Goal: Information Seeking & Learning: Learn about a topic

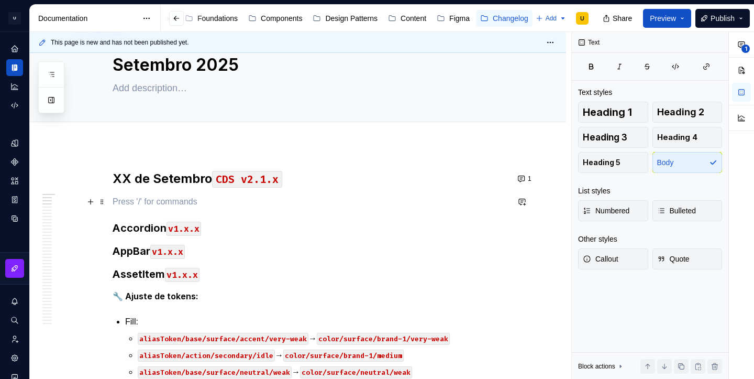
scroll to position [34, 0]
click at [184, 204] on p at bounding box center [311, 202] width 396 height 13
click at [157, 228] on h3 "Accordion v1.x.x" at bounding box center [311, 228] width 396 height 15
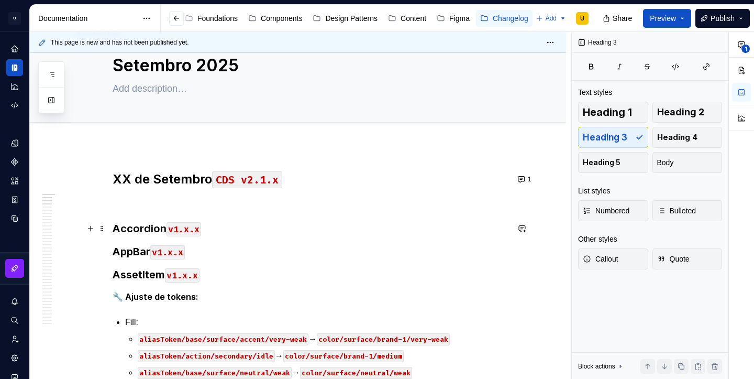
click at [157, 228] on h3 "Accordion v1.x.x" at bounding box center [311, 228] width 396 height 15
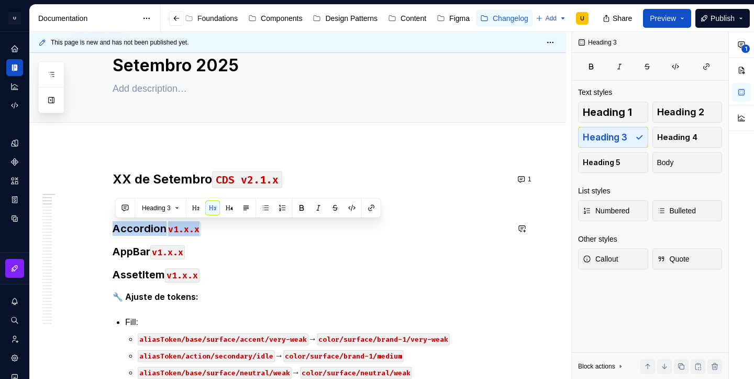
copy h3 "Accordion v1.x.x"
click at [164, 234] on h3 "Accordion v1.x.x" at bounding box center [311, 228] width 396 height 15
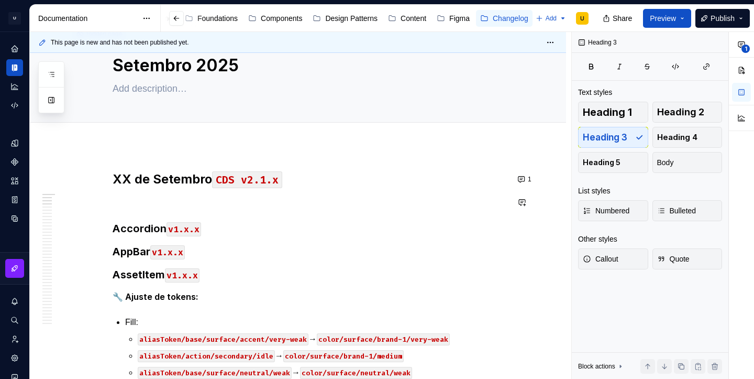
click at [146, 200] on p at bounding box center [311, 202] width 396 height 13
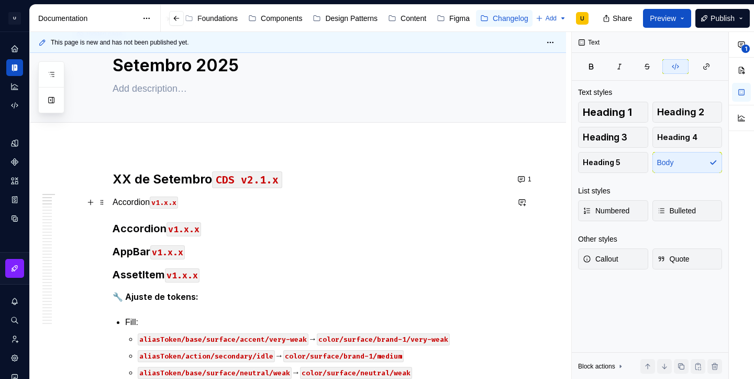
click at [131, 202] on p "Accordion v1.x.x" at bounding box center [311, 202] width 396 height 13
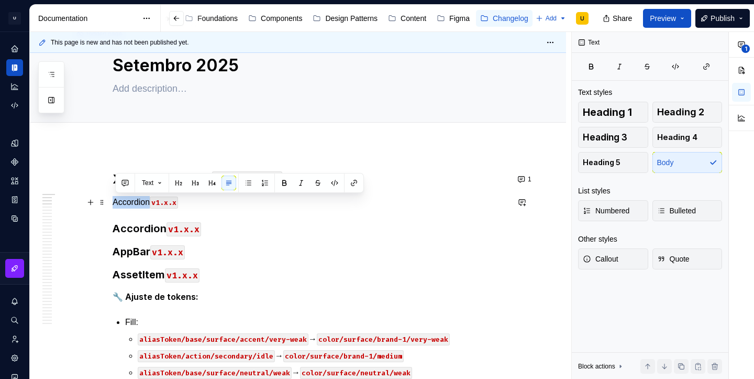
click at [131, 202] on p "Accordion v1.x.x" at bounding box center [311, 202] width 396 height 13
click at [182, 186] on button "button" at bounding box center [178, 182] width 15 height 15
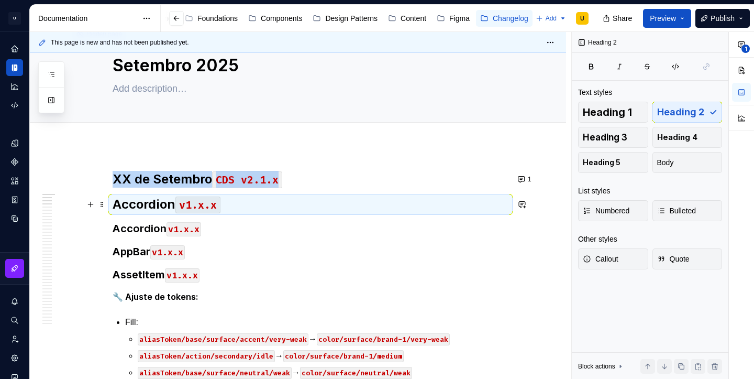
click at [166, 204] on h2 "Accordion v1.x.x" at bounding box center [311, 204] width 396 height 17
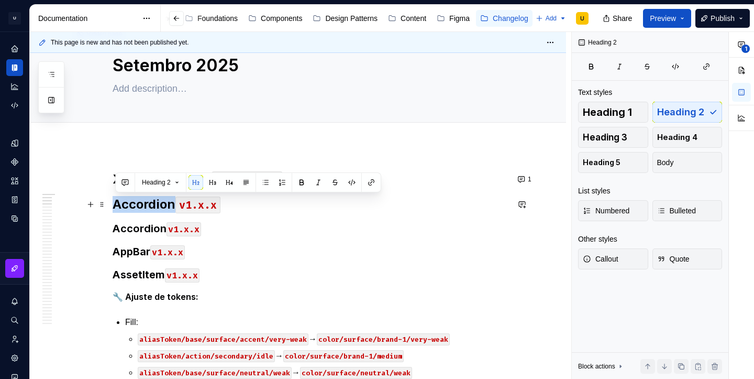
click at [166, 204] on h2 "Accordion v1.x.x" at bounding box center [311, 204] width 396 height 17
click at [217, 183] on button "button" at bounding box center [212, 182] width 15 height 15
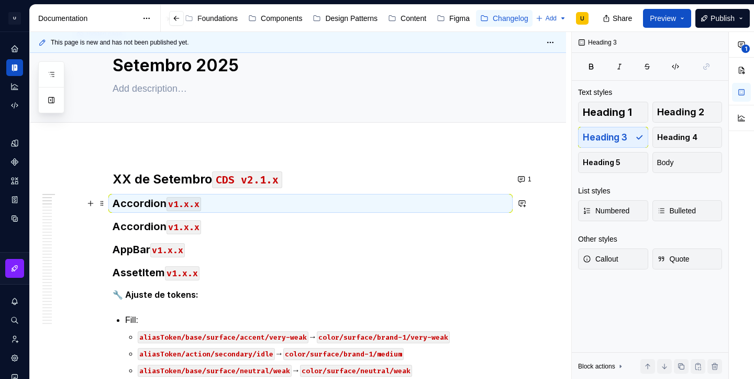
click at [151, 205] on h3 "Accordion v1.x.x" at bounding box center [311, 203] width 396 height 15
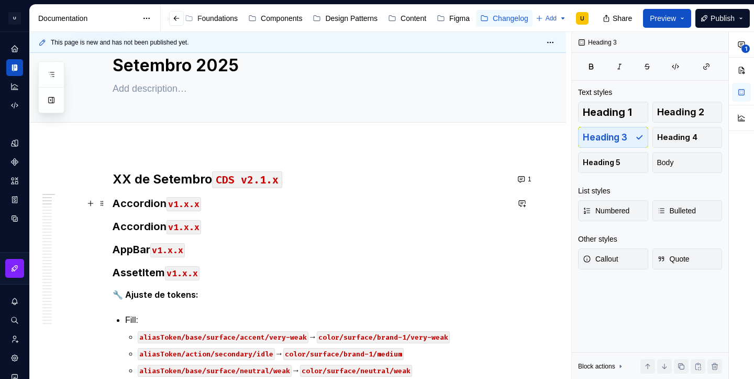
click at [151, 205] on h3 "Accordion v1.x.x" at bounding box center [311, 203] width 396 height 15
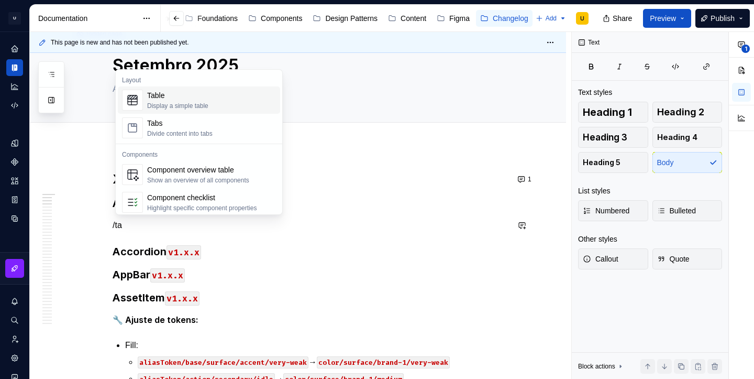
click at [213, 105] on div "Table Display a simple table" at bounding box center [211, 100] width 129 height 21
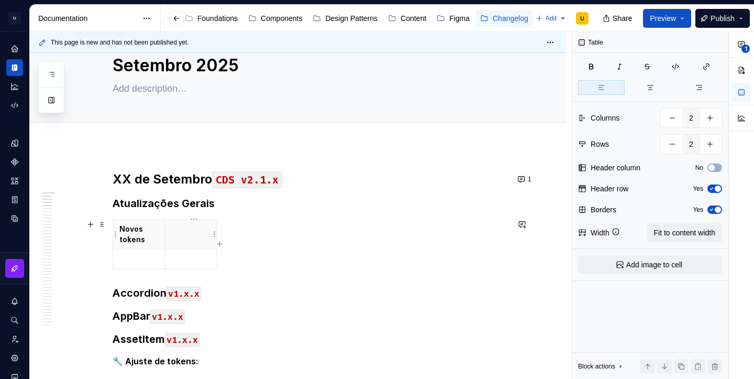
click at [191, 237] on th at bounding box center [191, 234] width 52 height 30
click at [135, 240] on p "Novos tokens" at bounding box center [138, 234] width 39 height 21
click at [185, 238] on th at bounding box center [191, 234] width 52 height 30
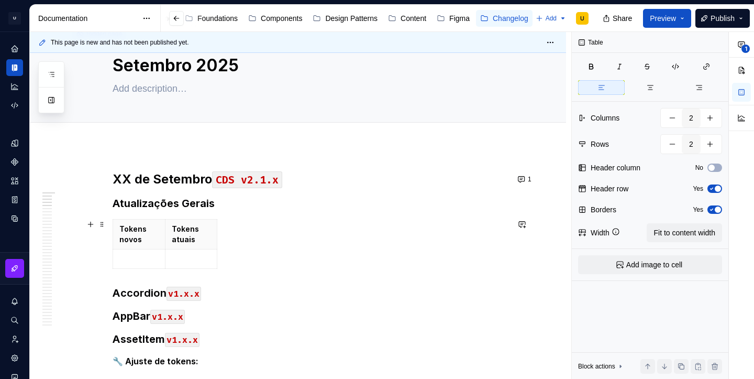
click at [277, 250] on div "Tokens novos Tokens atuais" at bounding box center [311, 246] width 396 height 54
click at [198, 227] on p "Tokens atuais" at bounding box center [191, 234] width 39 height 21
click at [678, 228] on span "Fit to content width" at bounding box center [684, 232] width 62 height 10
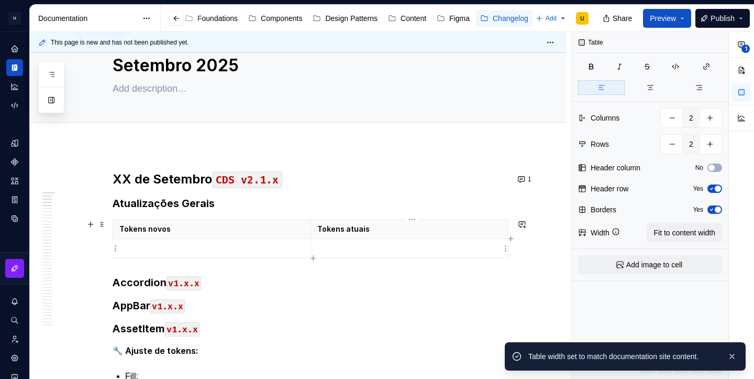
click at [350, 249] on p at bounding box center [409, 248] width 185 height 10
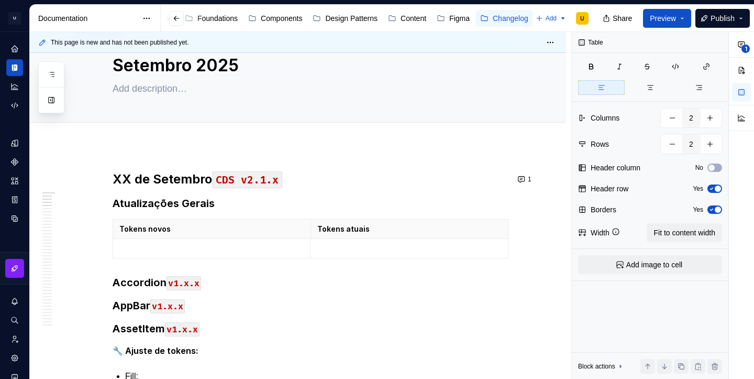
type textarea "*"
click at [132, 249] on p at bounding box center [211, 248] width 185 height 10
click at [116, 250] on html "U Clarice.DS U Design system data Documentation Accessibility guide for tree Pa…" at bounding box center [377, 189] width 754 height 379
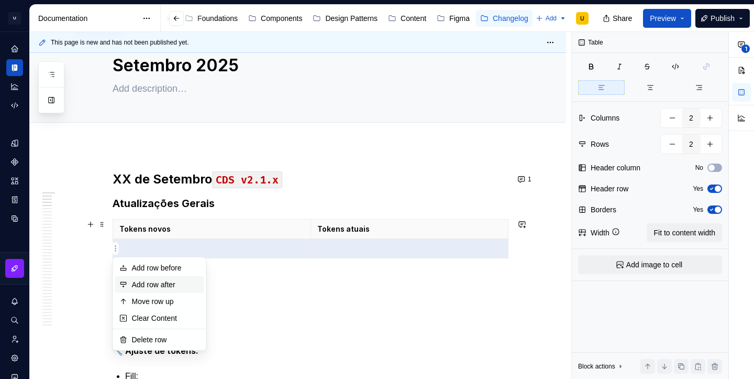
click at [149, 284] on div "Add row after" at bounding box center [166, 284] width 68 height 10
type input "3"
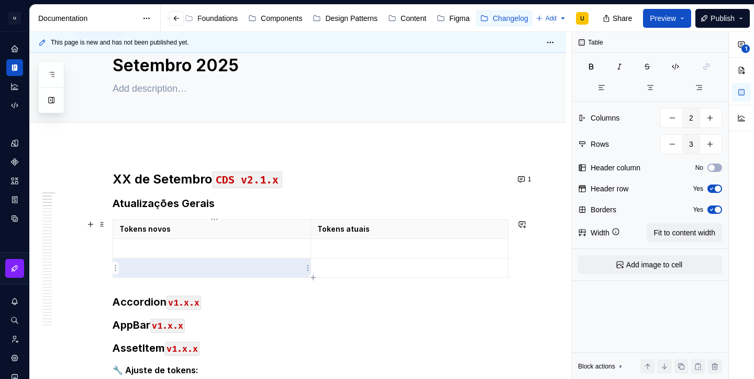
click at [229, 269] on p at bounding box center [211, 267] width 185 height 10
drag, startPoint x: 248, startPoint y: 268, endPoint x: 347, endPoint y: 268, distance: 99.5
click at [347, 268] on tr at bounding box center [310, 267] width 395 height 19
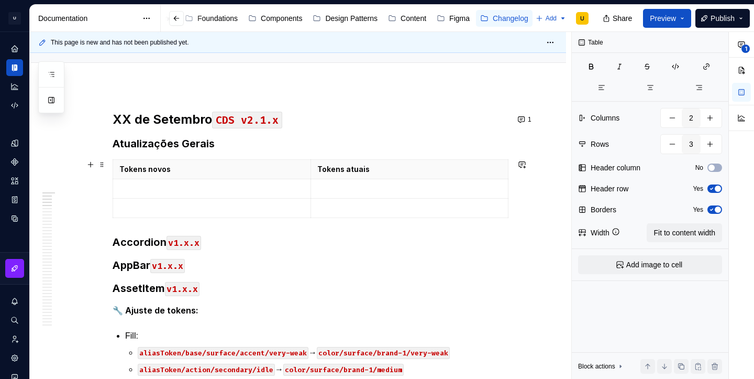
scroll to position [0, 0]
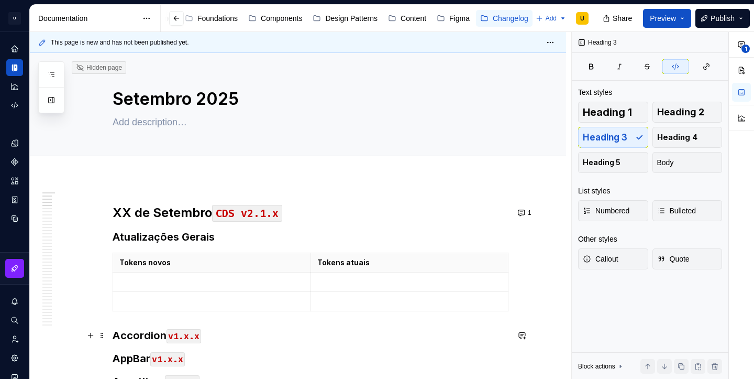
click at [309, 328] on h3 "Accordion v1.x.x" at bounding box center [311, 335] width 396 height 15
click at [93, 261] on button "button" at bounding box center [90, 257] width 15 height 15
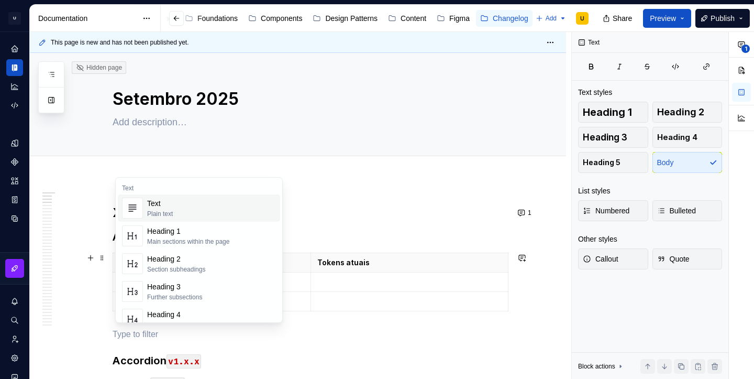
click at [148, 336] on p at bounding box center [311, 334] width 396 height 13
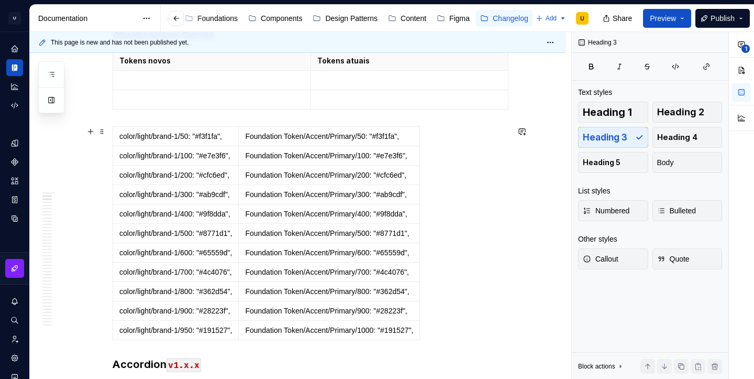
scroll to position [204, 0]
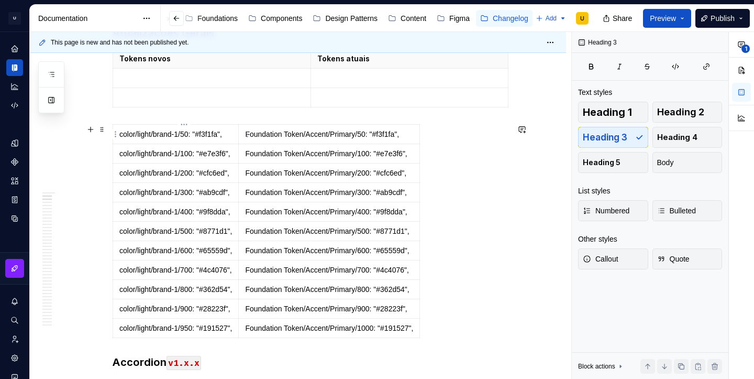
click at [191, 138] on p "color/light/brand-1/50: "#f3f1fa"," at bounding box center [175, 134] width 113 height 10
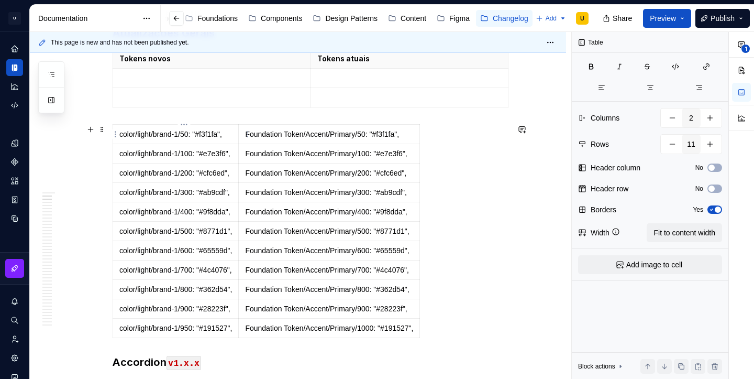
click at [191, 138] on p "color/light/brand-1/50: "#f3f1fa"," at bounding box center [175, 134] width 113 height 10
click at [269, 134] on p "Foundation Token/Accent/Primary/50: "#f3f1fa"," at bounding box center [329, 134] width 168 height 10
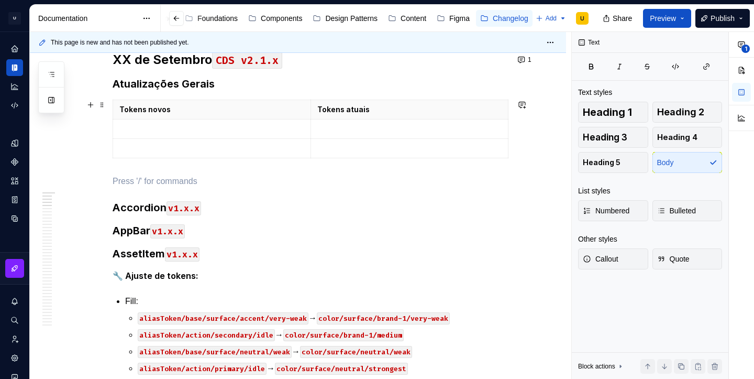
scroll to position [152, 0]
click at [105, 102] on span at bounding box center [102, 105] width 8 height 15
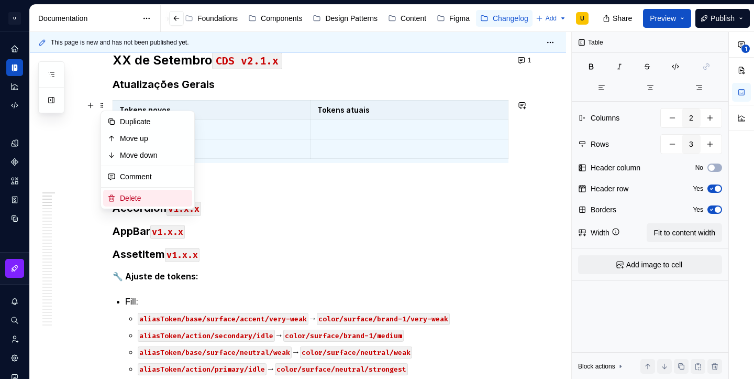
click at [149, 196] on div "Delete" at bounding box center [154, 198] width 68 height 10
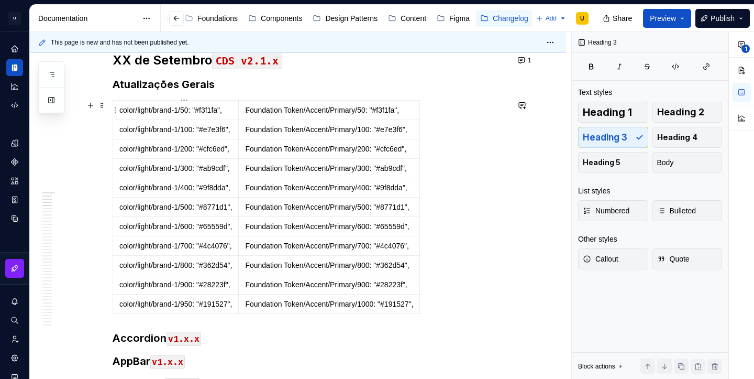
click at [220, 110] on p "color/light/brand-1/50: "#f3f1fa"," at bounding box center [175, 110] width 113 height 10
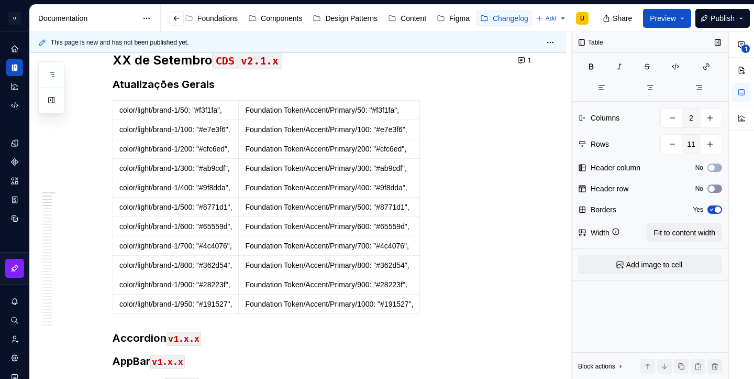
click at [715, 188] on icon "button" at bounding box center [711, 188] width 8 height 6
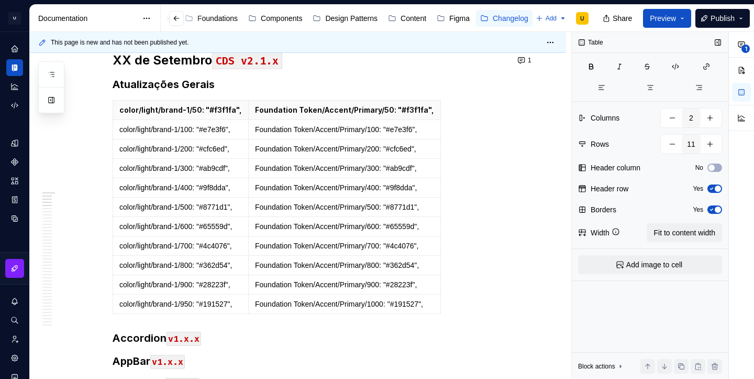
click at [715, 188] on span "button" at bounding box center [718, 188] width 6 height 6
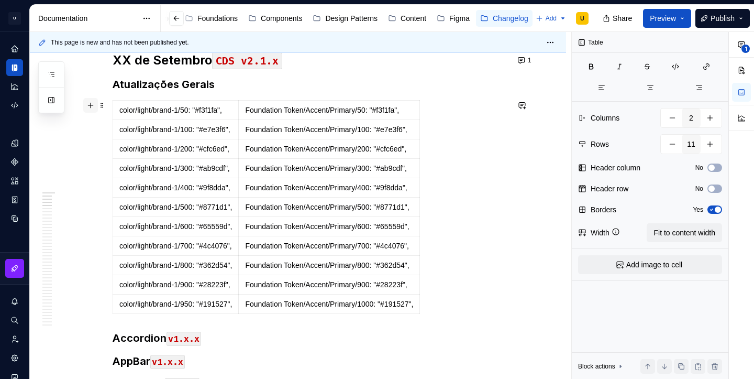
click at [95, 105] on button "button" at bounding box center [90, 105] width 15 height 15
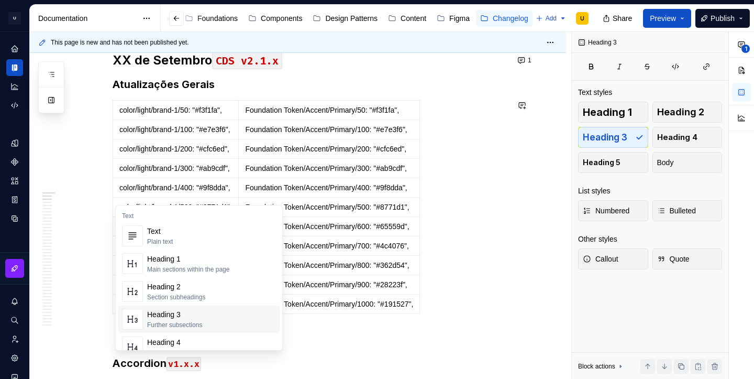
click at [334, 297] on td "Foundation Token/Accent/Primary/1000: "#191527"," at bounding box center [329, 303] width 181 height 19
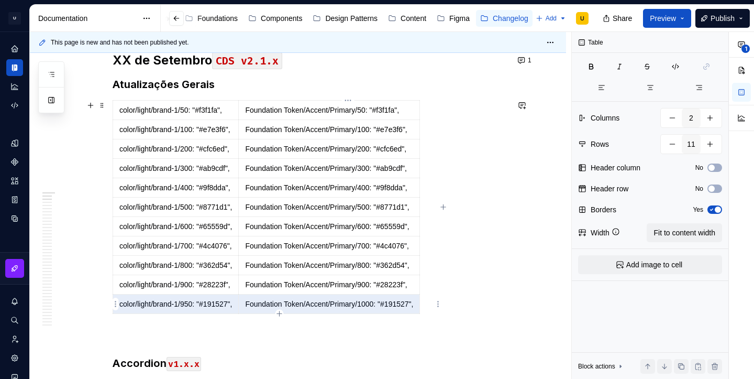
drag, startPoint x: 237, startPoint y: 300, endPoint x: 295, endPoint y: 301, distance: 58.6
click at [295, 301] on tr "color/light/brand-1/950: "#191527", Foundation Token/Accent/Primary/1000: "#191…" at bounding box center [266, 303] width 307 height 19
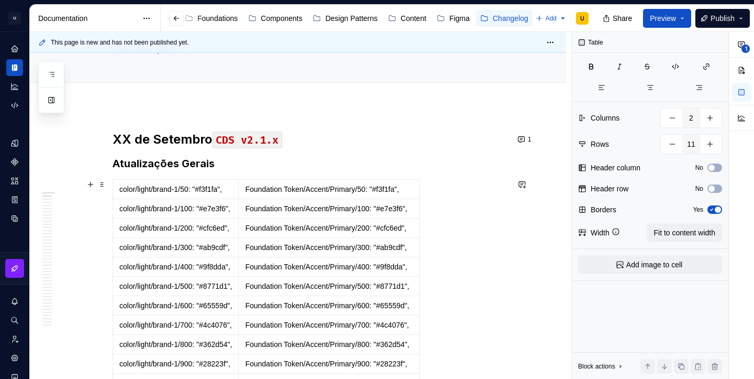
scroll to position [71, 0]
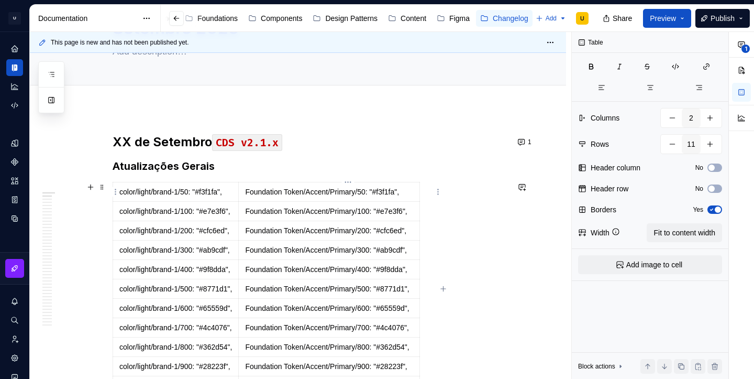
click at [381, 192] on p "Foundation Token/Accent/Primary/50: "#f3f1fa"," at bounding box center [329, 191] width 168 height 10
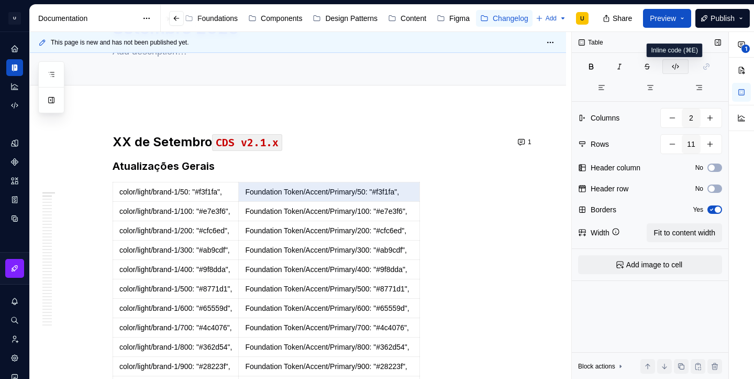
click at [676, 65] on icon "button" at bounding box center [675, 66] width 8 height 8
click at [390, 219] on td "Foundation Token/Accent/Primary/100: "#e7e3f6"," at bounding box center [331, 211] width 185 height 19
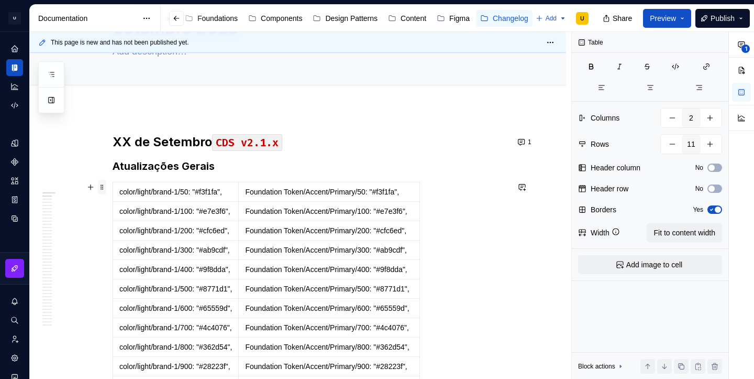
click at [106, 187] on span at bounding box center [102, 187] width 8 height 15
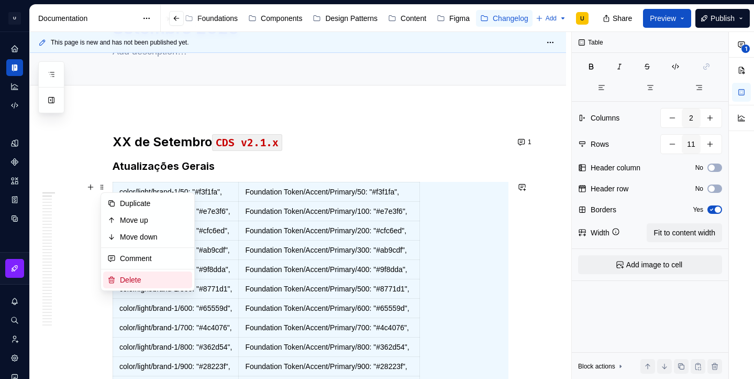
click at [141, 277] on div "Delete" at bounding box center [154, 279] width 68 height 10
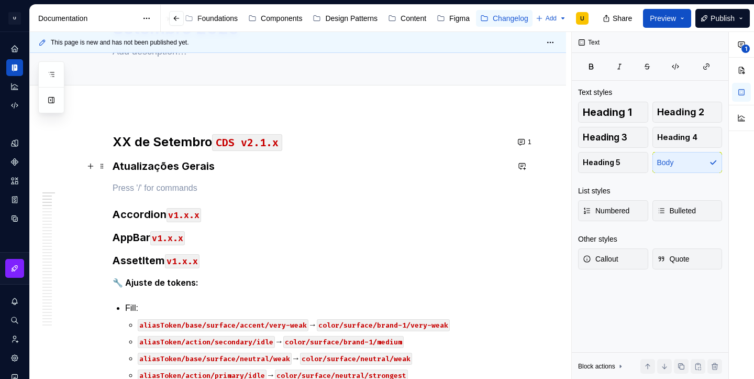
click at [187, 169] on h3 "Atualizações Gerais" at bounding box center [311, 166] width 396 height 15
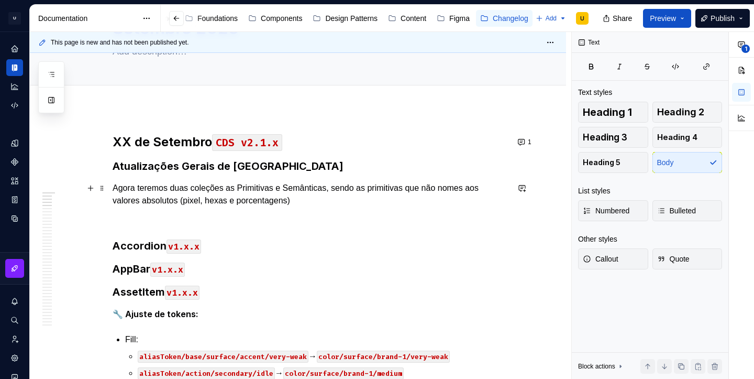
click at [448, 188] on p "Agora teremos duas coleções as Primitivas e Semânticas, sendo as primitivas que…" at bounding box center [311, 194] width 396 height 25
click at [361, 204] on p "Agora teremos duas coleções as Primitivas e Semânticas, sendo as primitivas que…" at bounding box center [311, 194] width 396 height 25
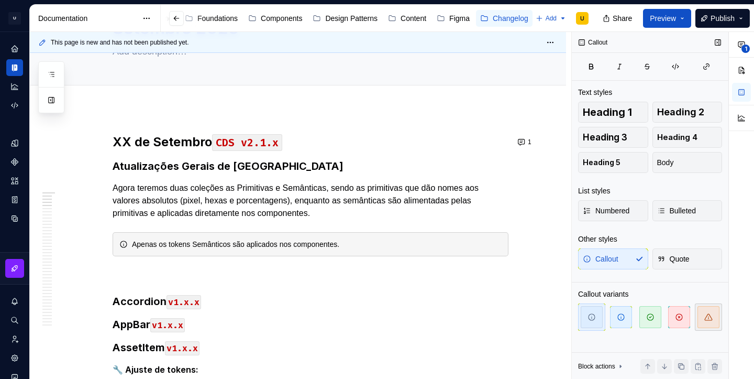
click at [711, 314] on icon "button" at bounding box center [708, 317] width 8 height 8
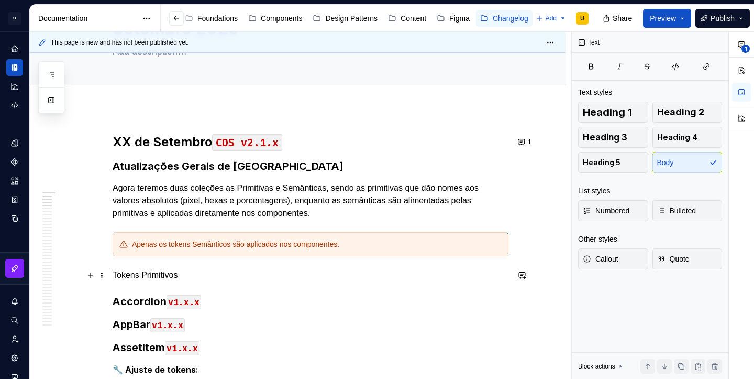
click at [152, 273] on p "Tokens Primitivos" at bounding box center [311, 275] width 396 height 13
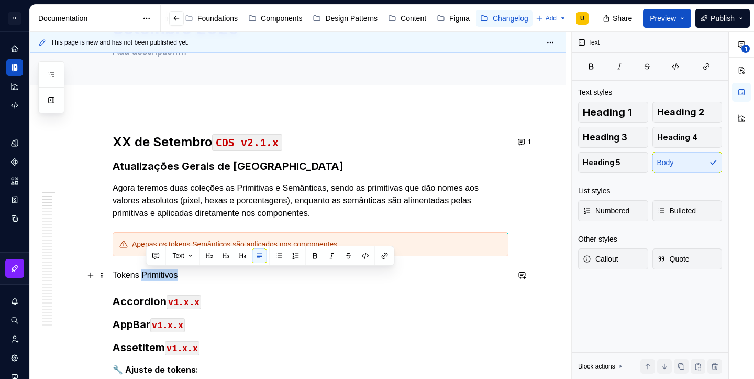
click at [152, 273] on p "Tokens Primitivos" at bounding box center [311, 275] width 396 height 13
click at [213, 258] on button "button" at bounding box center [212, 255] width 15 height 15
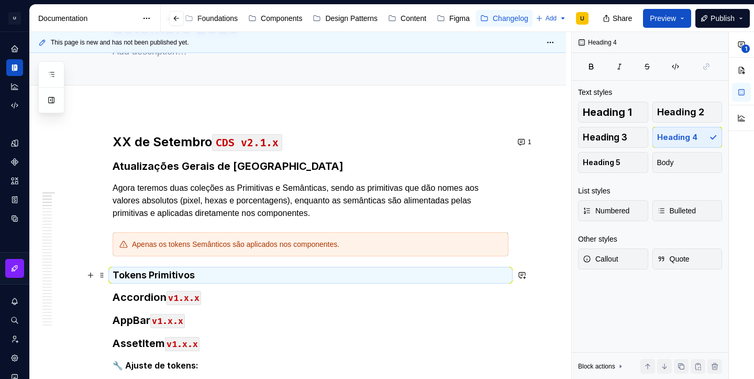
click at [213, 275] on h4 "Tokens Primitivos" at bounding box center [311, 275] width 396 height 13
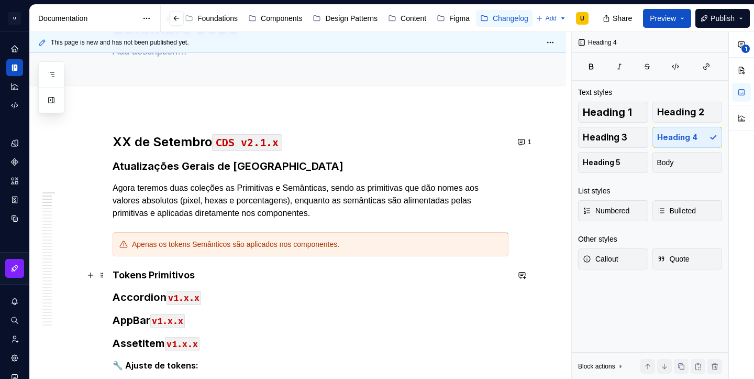
click at [213, 275] on h4 "Tokens Primitivos" at bounding box center [311, 275] width 396 height 13
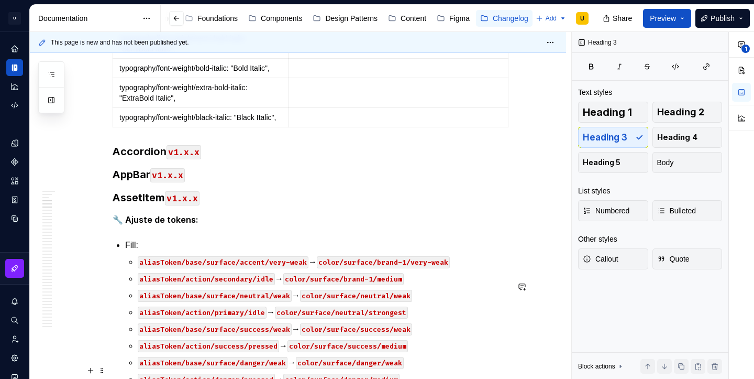
scroll to position [8634, 0]
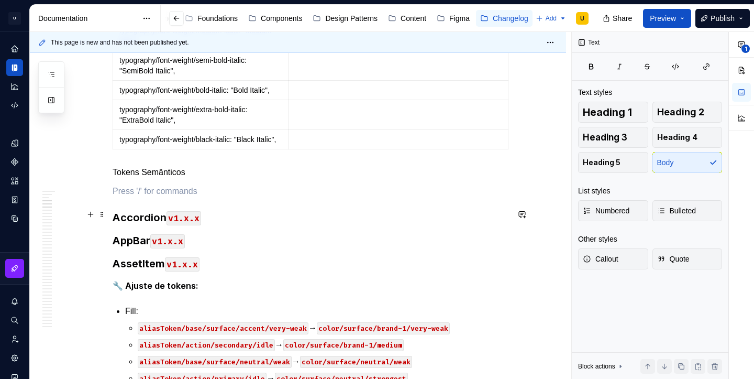
click at [139, 179] on p "Tokens Semânticos" at bounding box center [311, 172] width 396 height 13
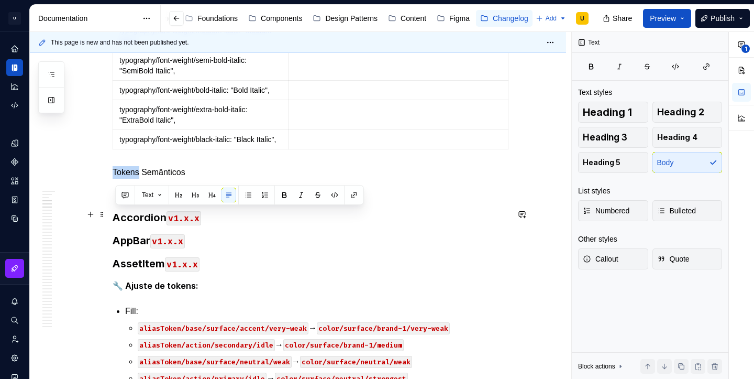
click at [139, 179] on p "Tokens Semânticos" at bounding box center [311, 172] width 396 height 13
click at [220, 197] on div "Text" at bounding box center [239, 194] width 243 height 15
click at [216, 197] on button "button" at bounding box center [212, 194] width 15 height 15
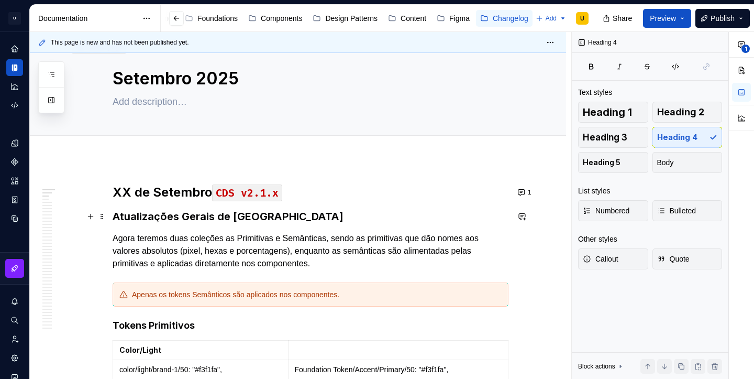
scroll to position [23, 0]
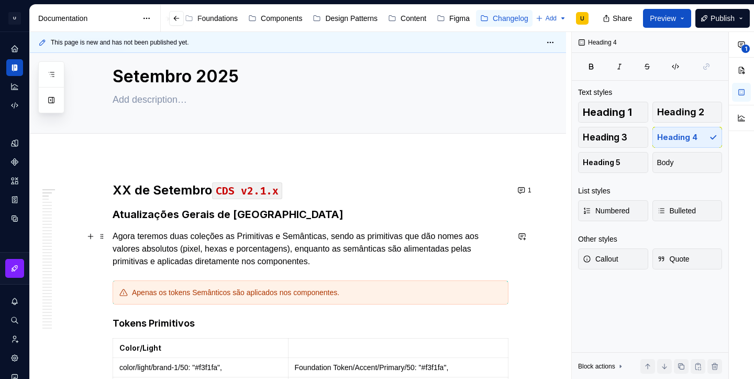
click at [232, 237] on p "Agora teremos duas coleções as Primitivas e Semânticas, sendo as primitivas que…" at bounding box center [311, 249] width 396 height 38
type textarea "*"
